Goal: Transaction & Acquisition: Obtain resource

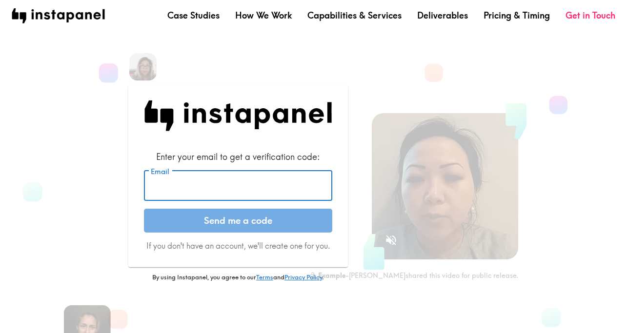
click at [286, 192] on input "Email" at bounding box center [238, 186] width 188 height 30
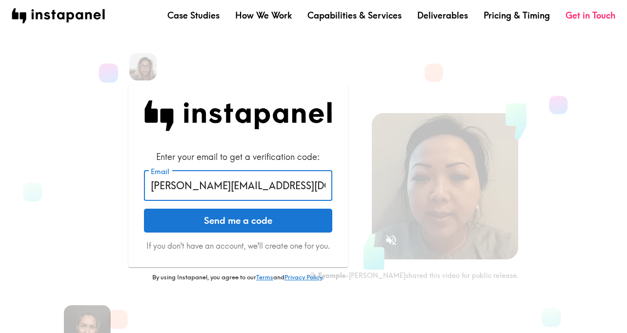
type input "[PERSON_NAME][EMAIL_ADDRESS][DOMAIN_NAME]"
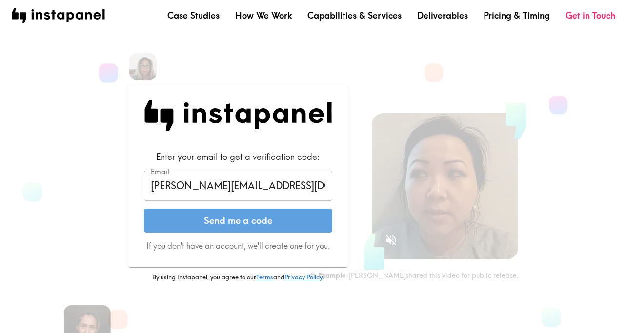
click at [256, 221] on button "Send me a code" at bounding box center [238, 221] width 188 height 24
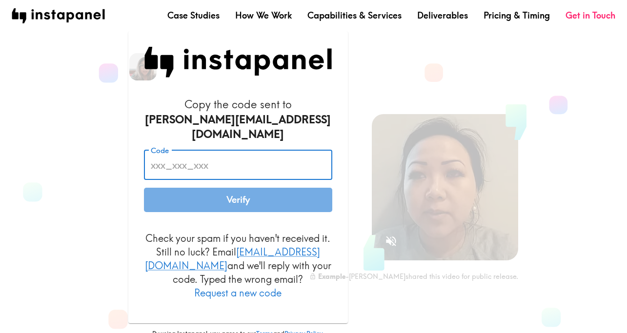
click at [232, 174] on input "Code" at bounding box center [238, 165] width 188 height 30
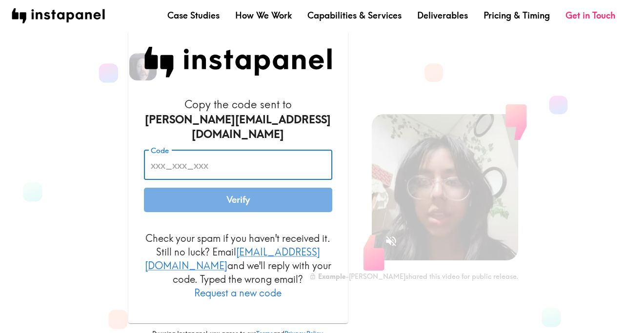
paste input "D9T_RMU_LhD"
type input "D9T_RMU_LhD"
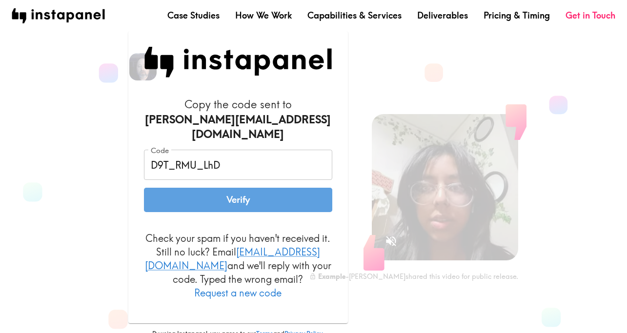
click at [244, 202] on button "Verify" at bounding box center [238, 200] width 188 height 24
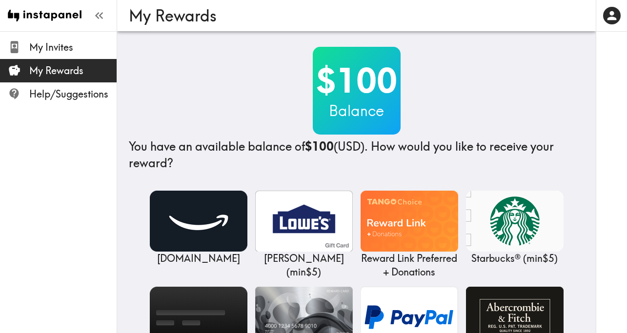
scroll to position [48, 0]
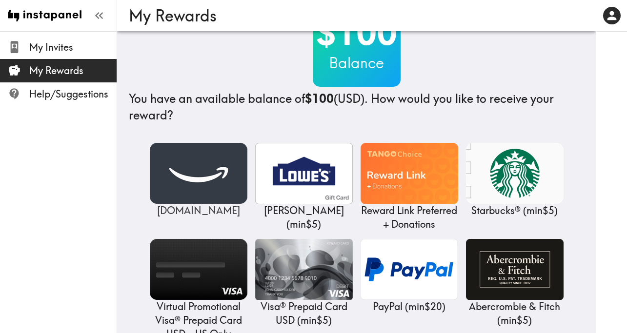
click at [203, 175] on img at bounding box center [199, 173] width 98 height 61
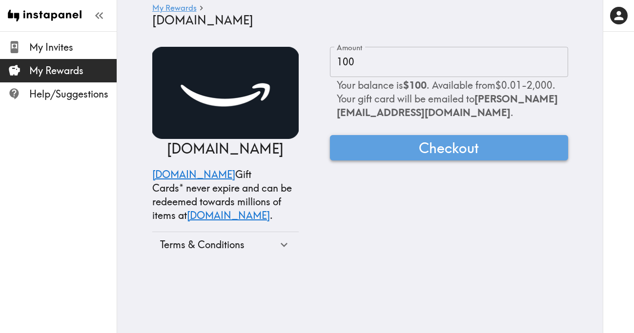
click at [421, 154] on span "Checkout" at bounding box center [449, 148] width 60 height 20
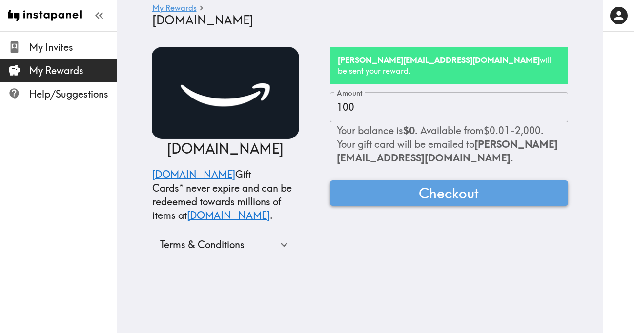
click at [448, 190] on span "Checkout" at bounding box center [449, 194] width 60 height 20
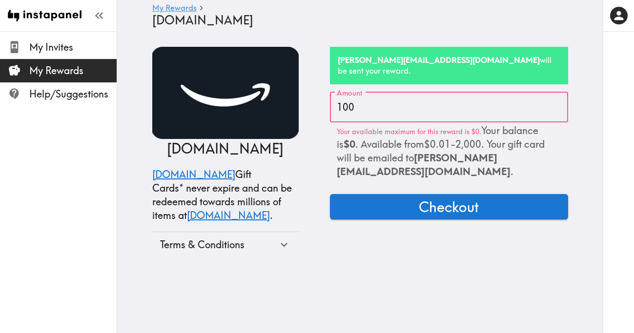
click at [313, 225] on div "[DOMAIN_NAME] [DOMAIN_NAME] Gift Cards* never expire and can be redeemed toward…" at bounding box center [360, 152] width 416 height 211
